Goal: Task Accomplishment & Management: Understand process/instructions

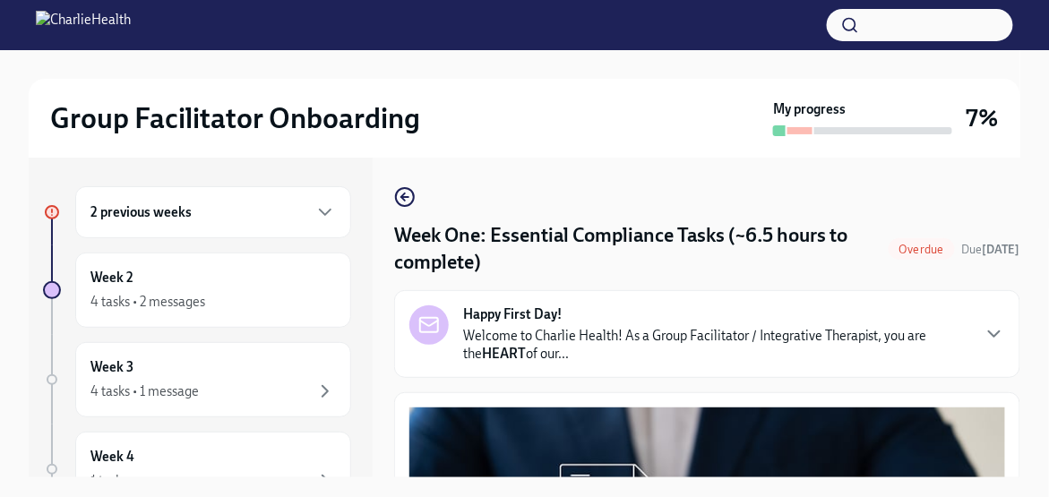
scroll to position [2329, 0]
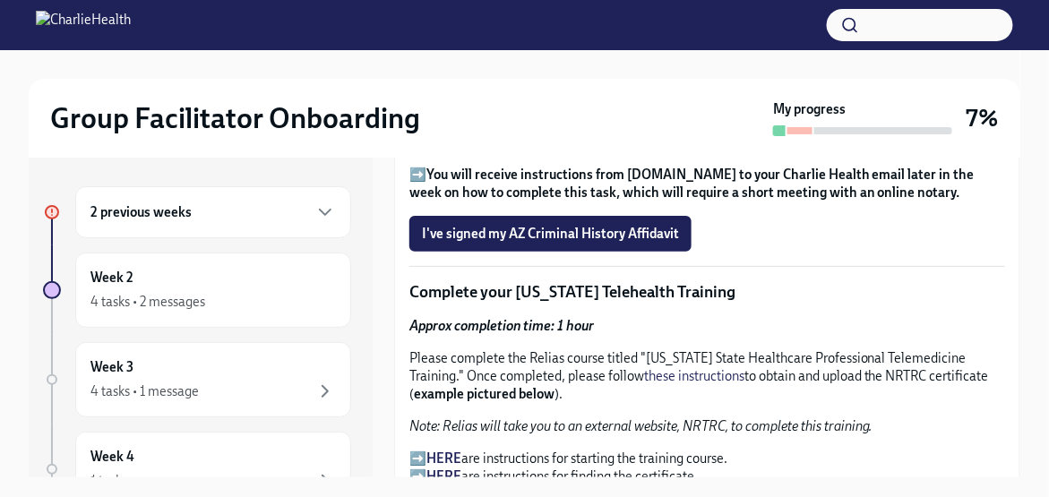
click at [291, 211] on div "2 previous weeks" at bounding box center [212, 213] width 245 height 22
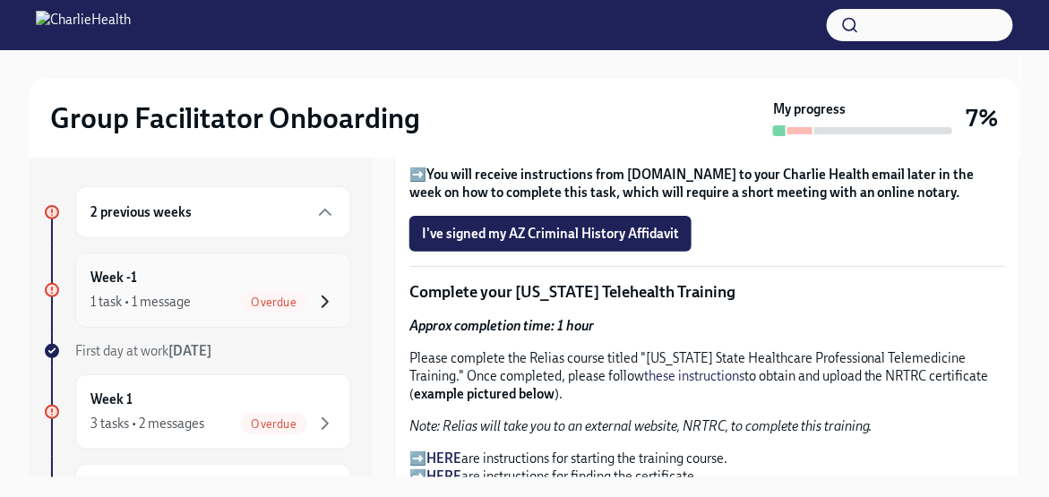
click at [314, 302] on icon "button" at bounding box center [325, 302] width 22 height 22
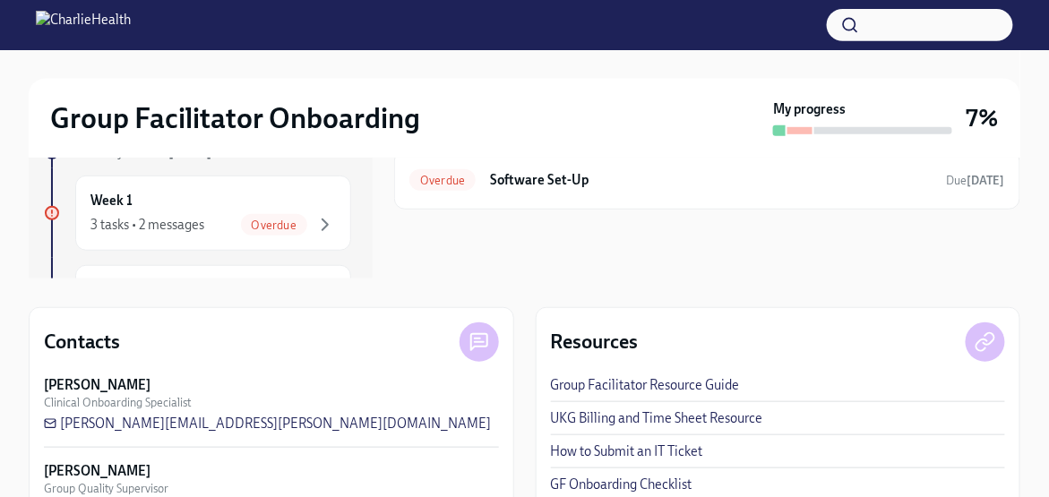
scroll to position [255, 0]
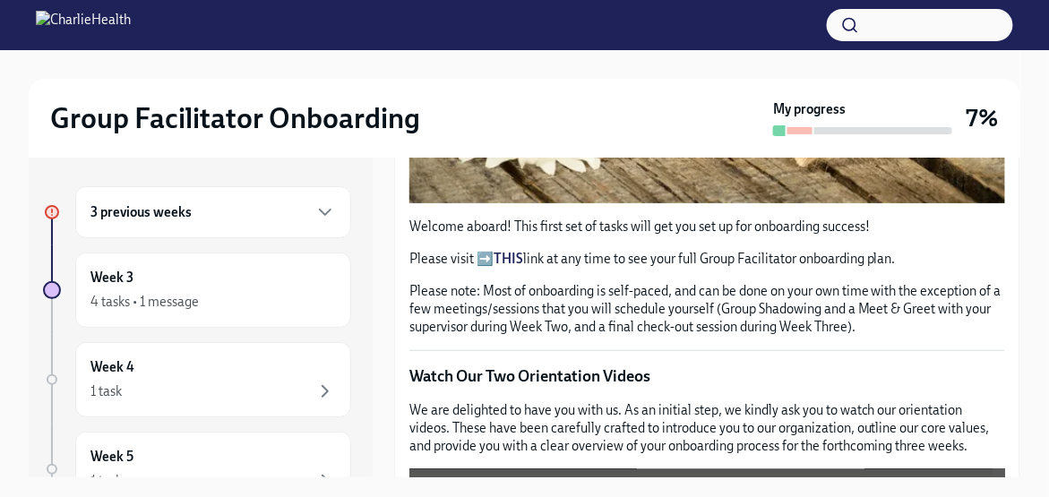
scroll to position [538, 0]
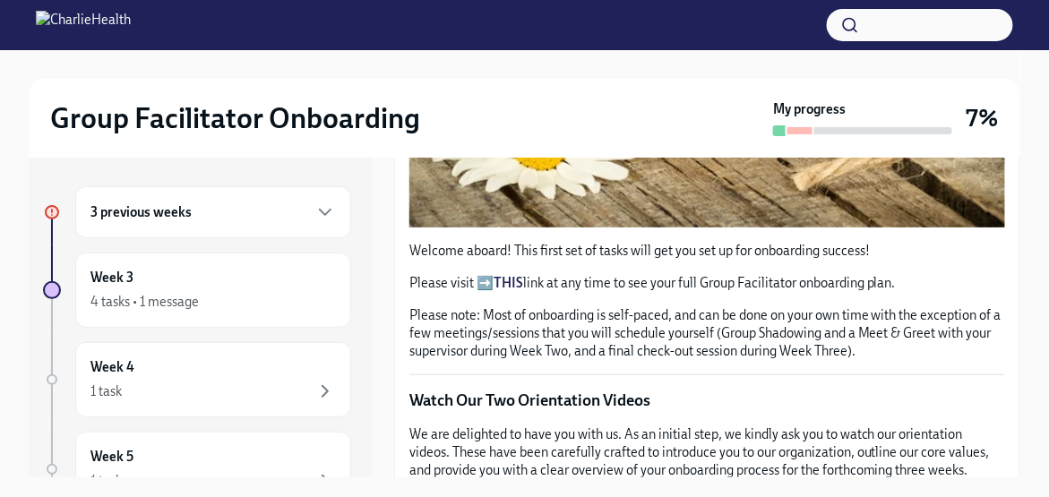
click at [504, 275] on strong "THIS" at bounding box center [509, 283] width 30 height 16
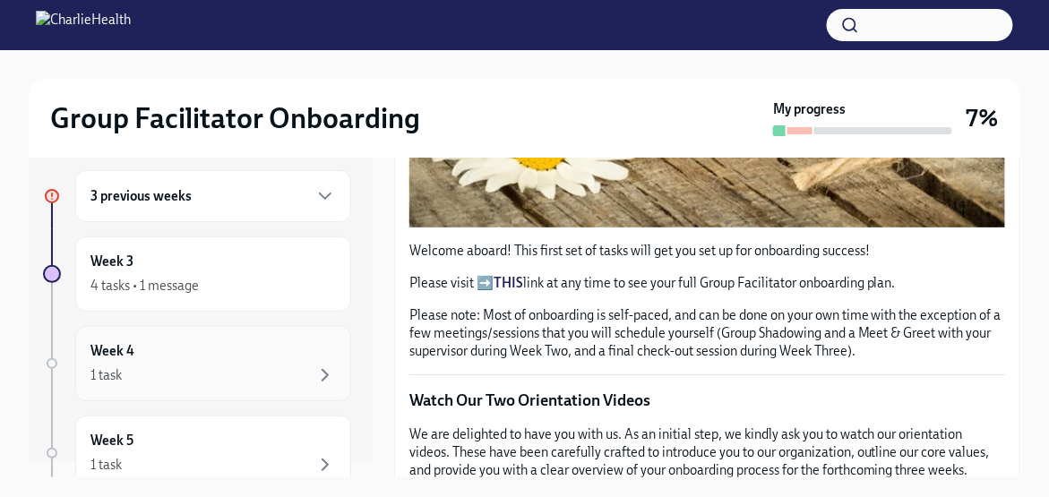
scroll to position [0, 0]
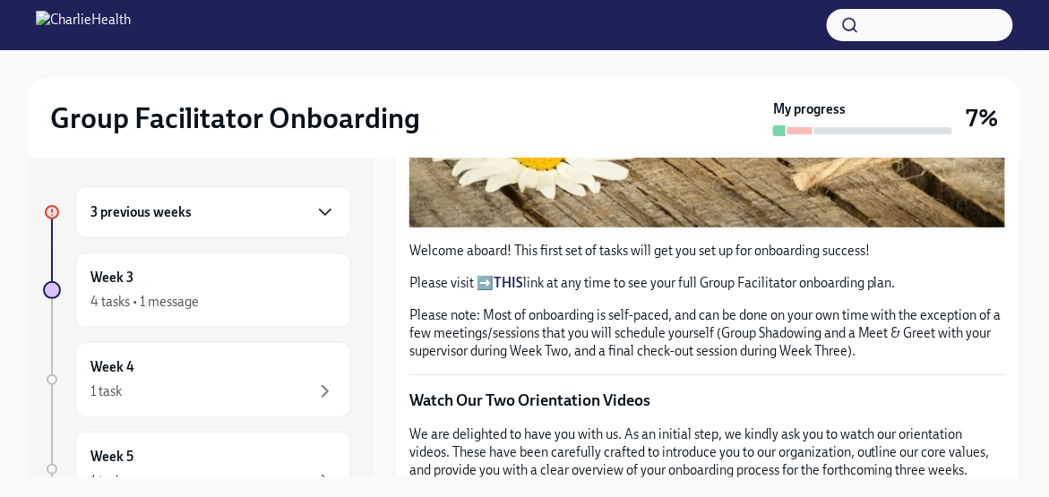
click at [320, 213] on icon "button" at bounding box center [325, 212] width 11 height 5
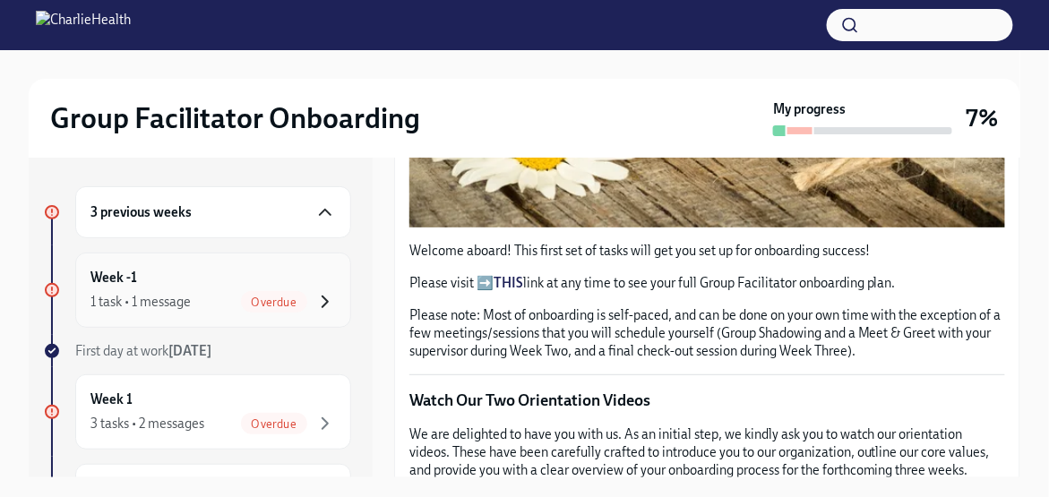
click at [323, 297] on icon "button" at bounding box center [325, 302] width 5 height 11
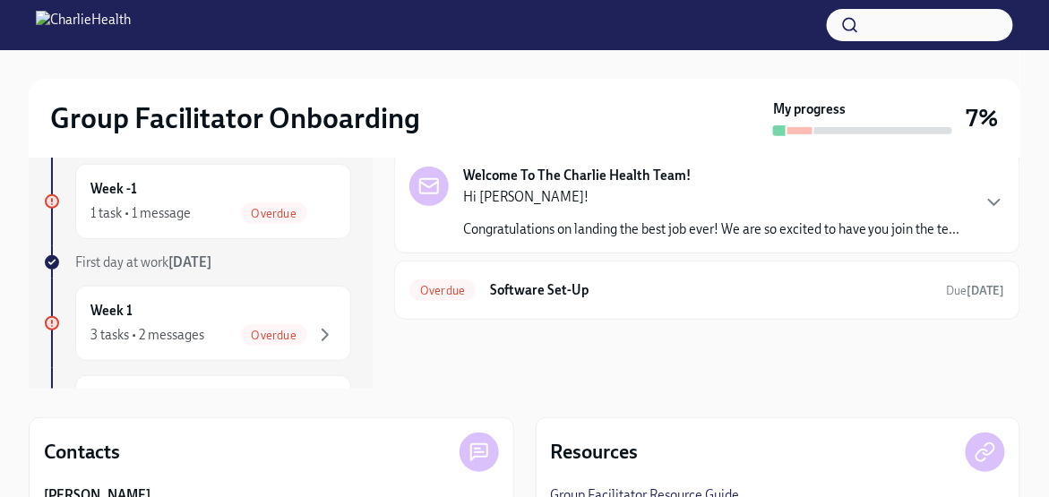
scroll to position [90, 0]
click at [537, 288] on h6 "Software Set-Up" at bounding box center [711, 290] width 443 height 20
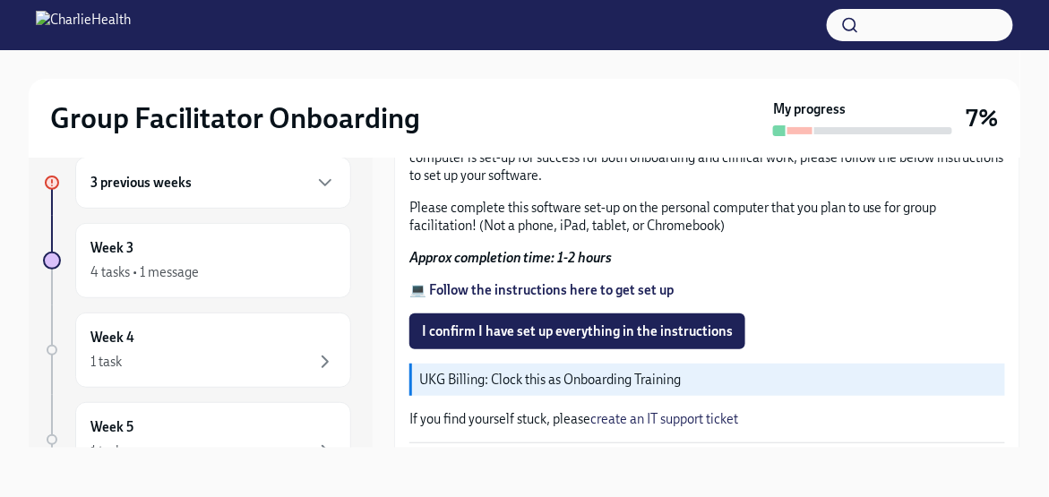
scroll to position [627, 0]
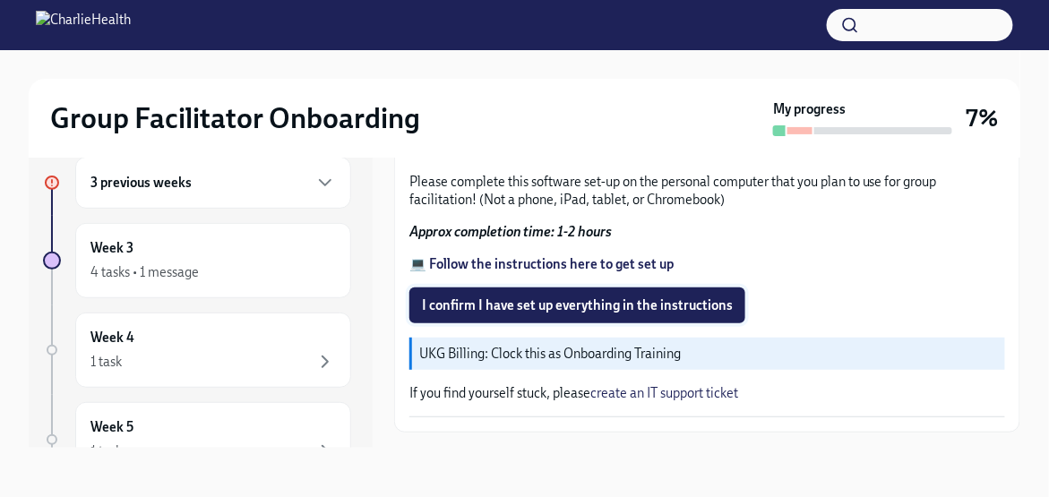
click at [616, 314] on span "I confirm I have set up everything in the instructions" at bounding box center [577, 306] width 311 height 18
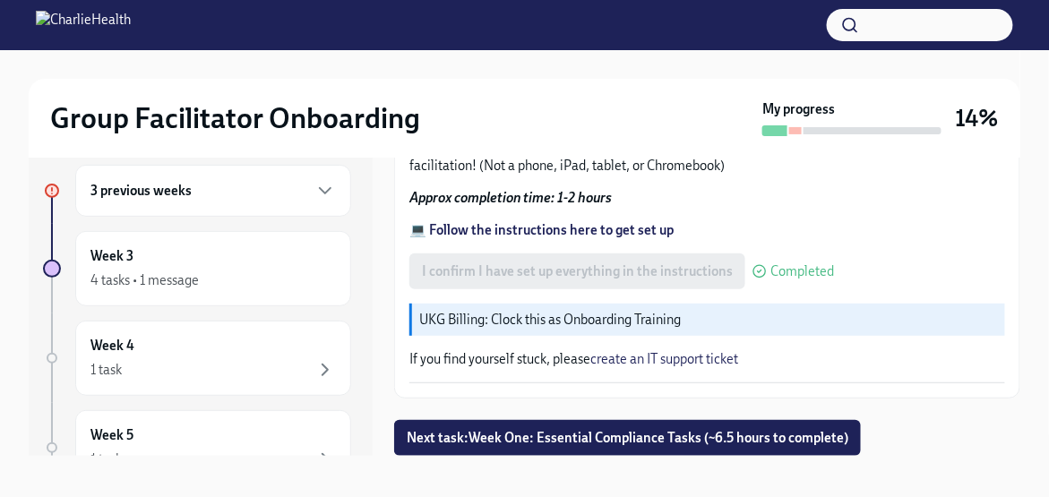
scroll to position [30, 0]
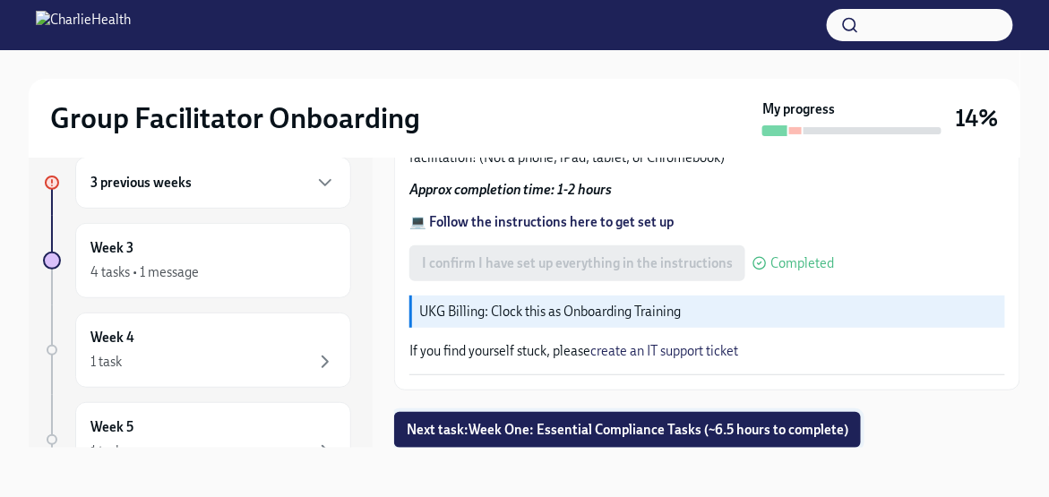
click at [769, 435] on font "Week One: Essential Compliance Tasks (~6.5 hours to complete)" at bounding box center [659, 430] width 380 height 16
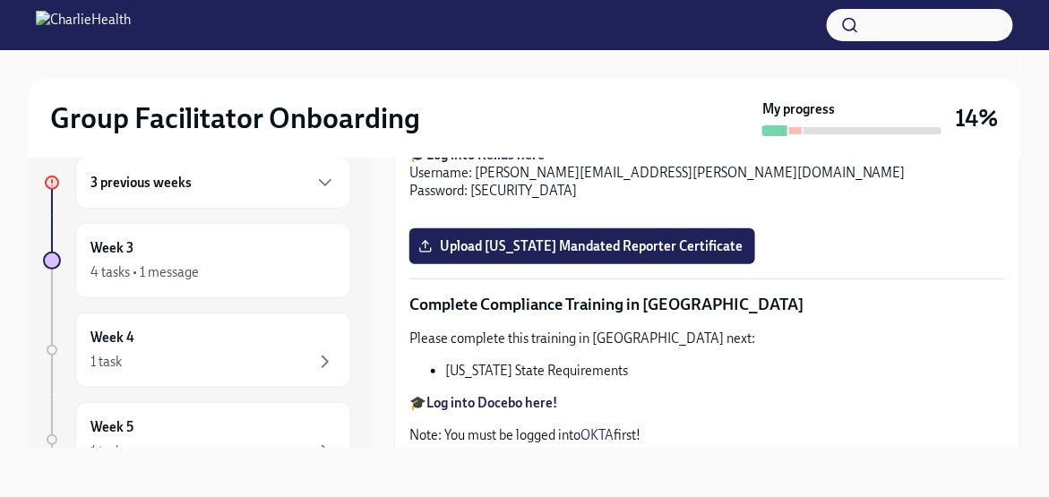
scroll to position [2867, 0]
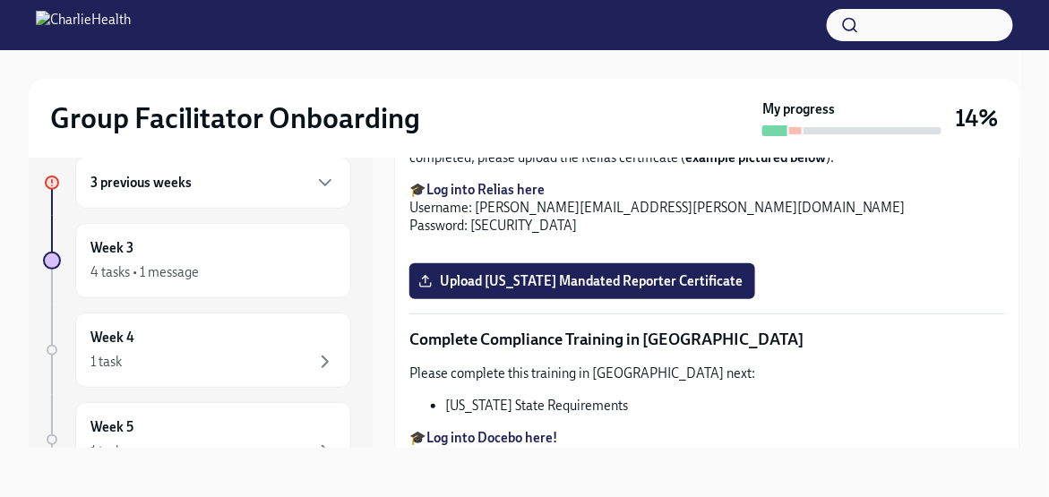
click at [672, 33] on label "Upload Washington Telehealth Certificate" at bounding box center [555, 15] width 293 height 36
click at [0, 0] on input "Upload Washington Telehealth Certificate" at bounding box center [0, 0] width 0 height 0
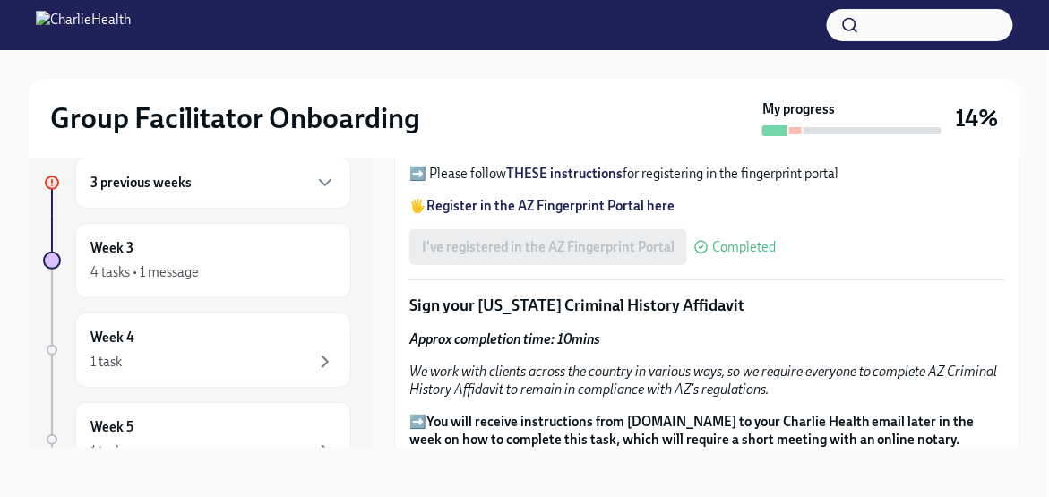
scroll to position [2061, 0]
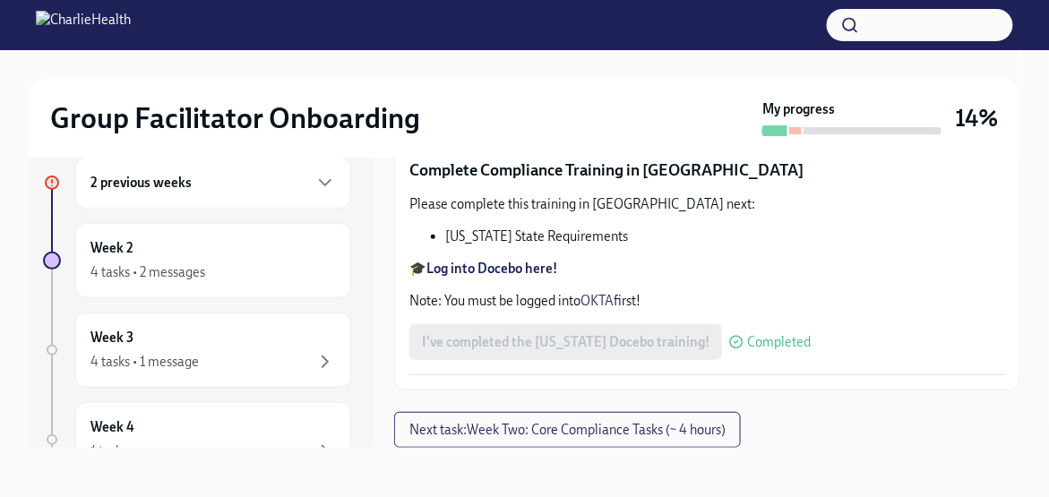
scroll to position [3852, 0]
click at [599, 430] on span "Next task : Week Two: Core Compliance Tasks (~ 4 hours)" at bounding box center [567, 430] width 316 height 18
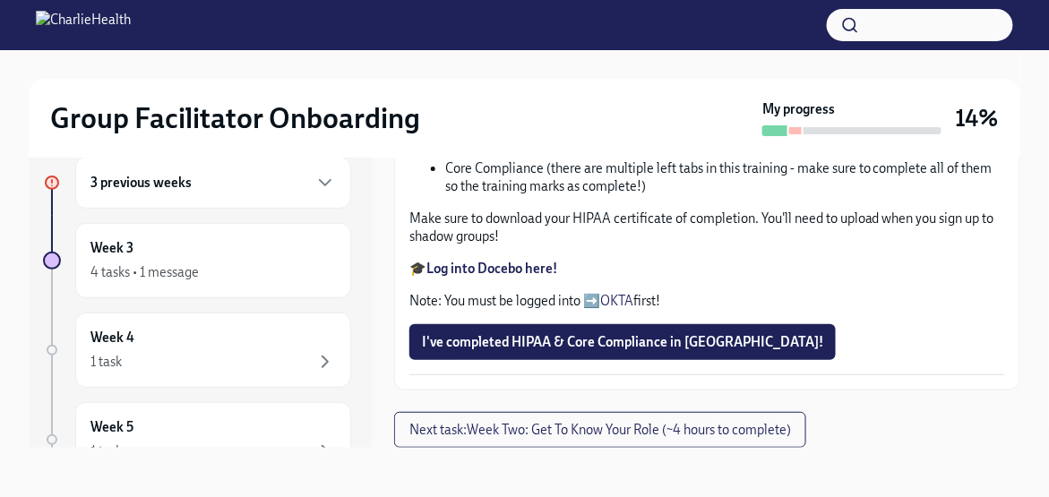
scroll to position [806, 0]
click at [555, 35] on span "Upload Upload CPR Certificate" at bounding box center [521, 26] width 199 height 18
click at [0, 0] on input "Upload Upload CPR Certificate" at bounding box center [0, 0] width 0 height 0
click at [448, 35] on span "Upload Upload CPR Certificate" at bounding box center [521, 26] width 199 height 18
click at [0, 0] on input "Upload Upload CPR Certificate" at bounding box center [0, 0] width 0 height 0
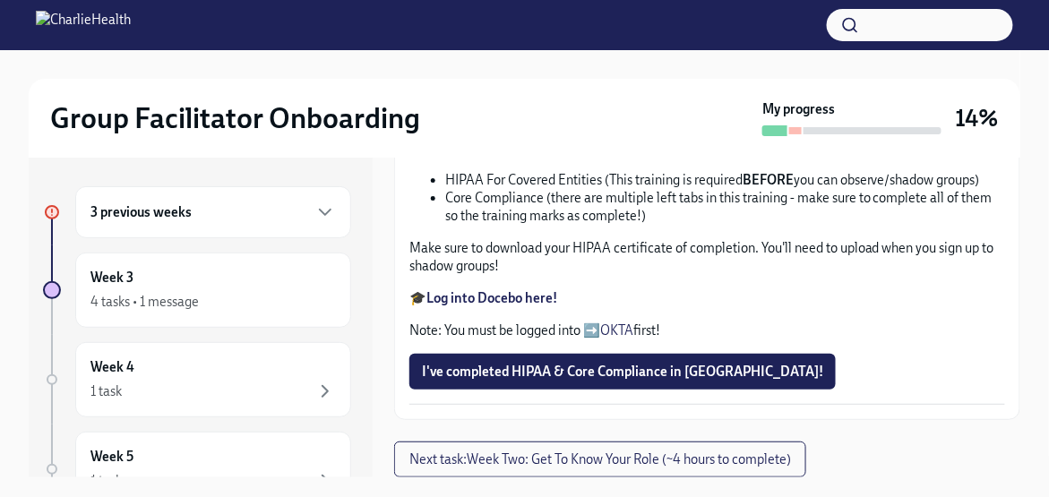
scroll to position [1165, 0]
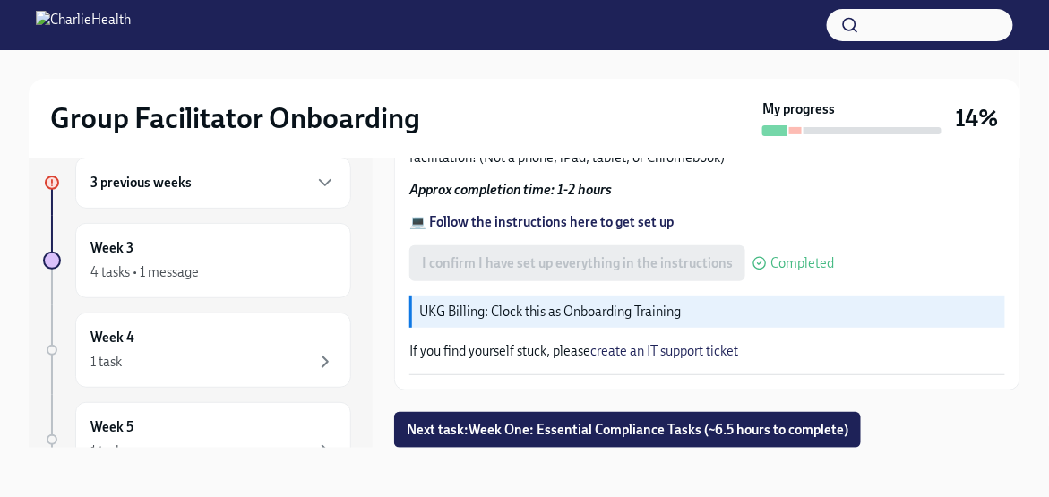
scroll to position [30, 0]
click at [576, 422] on span "Next task : Week One: Essential Compliance Tasks (~6.5 hours to complete)" at bounding box center [628, 430] width 442 height 18
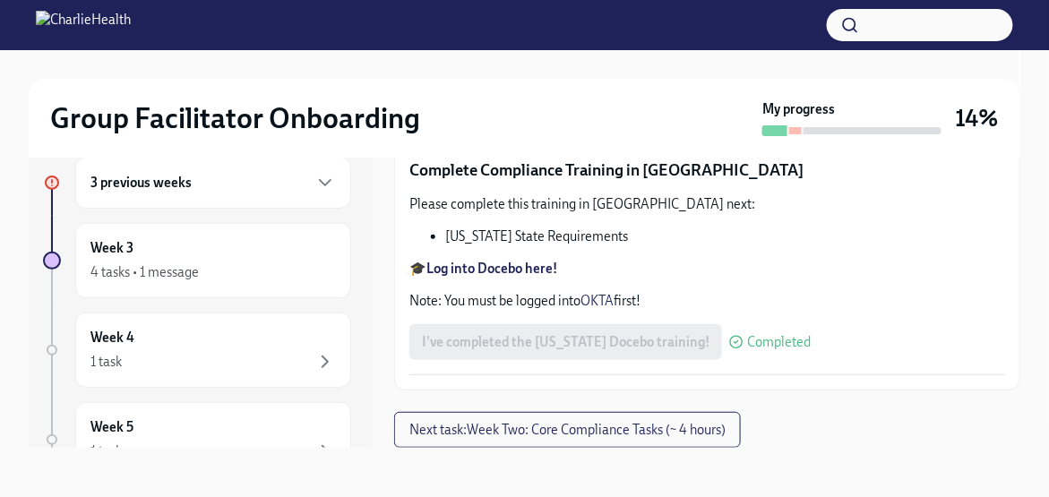
scroll to position [3852, 0]
click at [541, 430] on span "Next task : Week Two: Core Compliance Tasks (~ 4 hours)" at bounding box center [567, 430] width 316 height 18
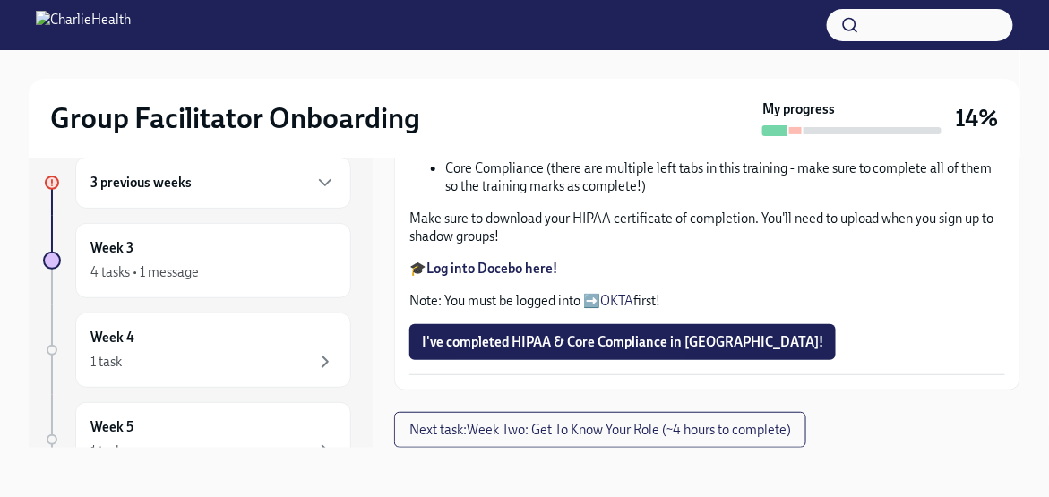
scroll to position [1165, 0]
click at [613, 343] on span "I've completed HIPAA & Core Compliance in Docebo!" at bounding box center [622, 342] width 401 height 18
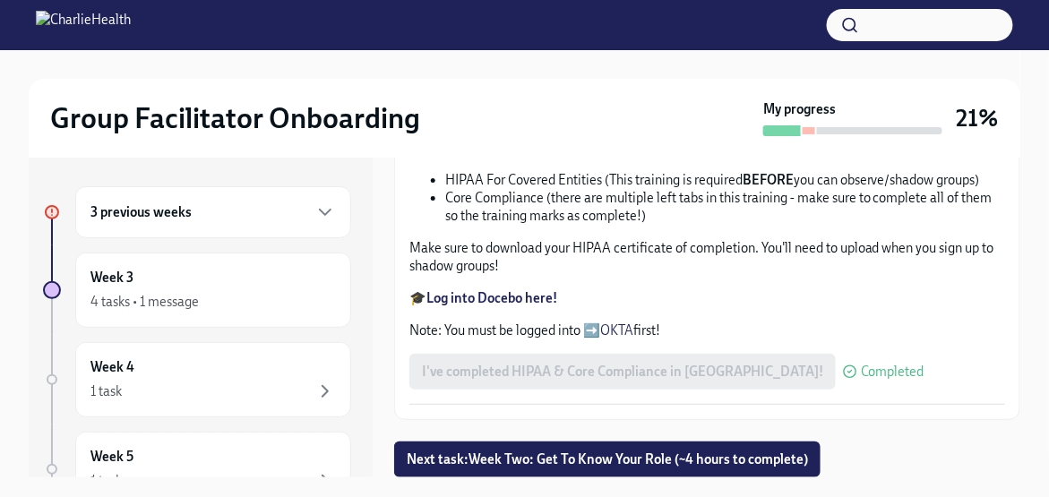
scroll to position [30, 0]
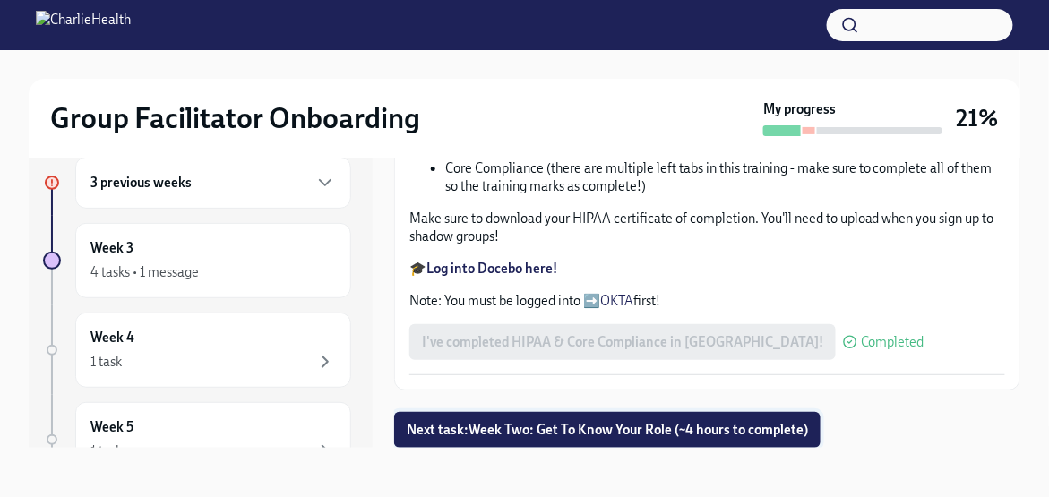
click at [641, 430] on span "Next task : Week Two: Get To Know Your Role (~4 hours to complete)" at bounding box center [607, 430] width 401 height 18
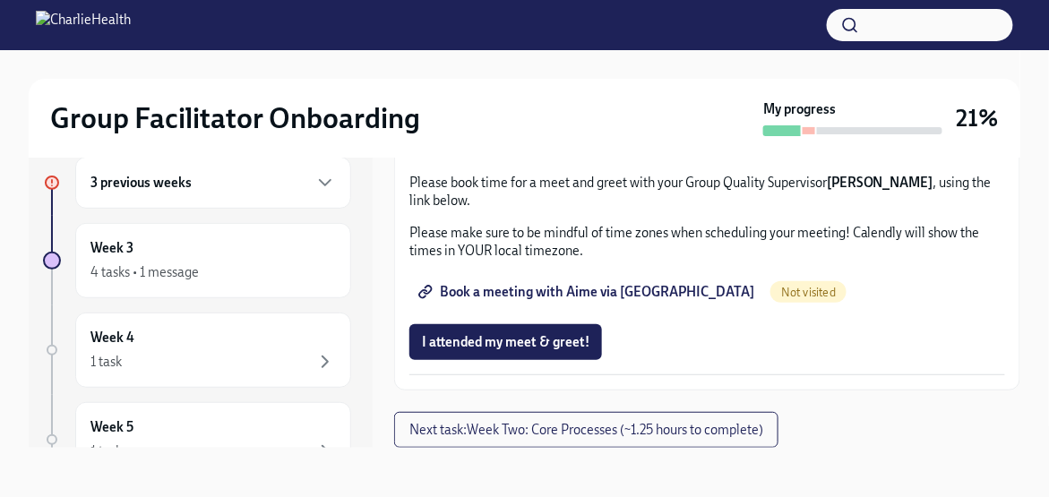
scroll to position [1508, 0]
